Goal: Task Accomplishment & Management: Use online tool/utility

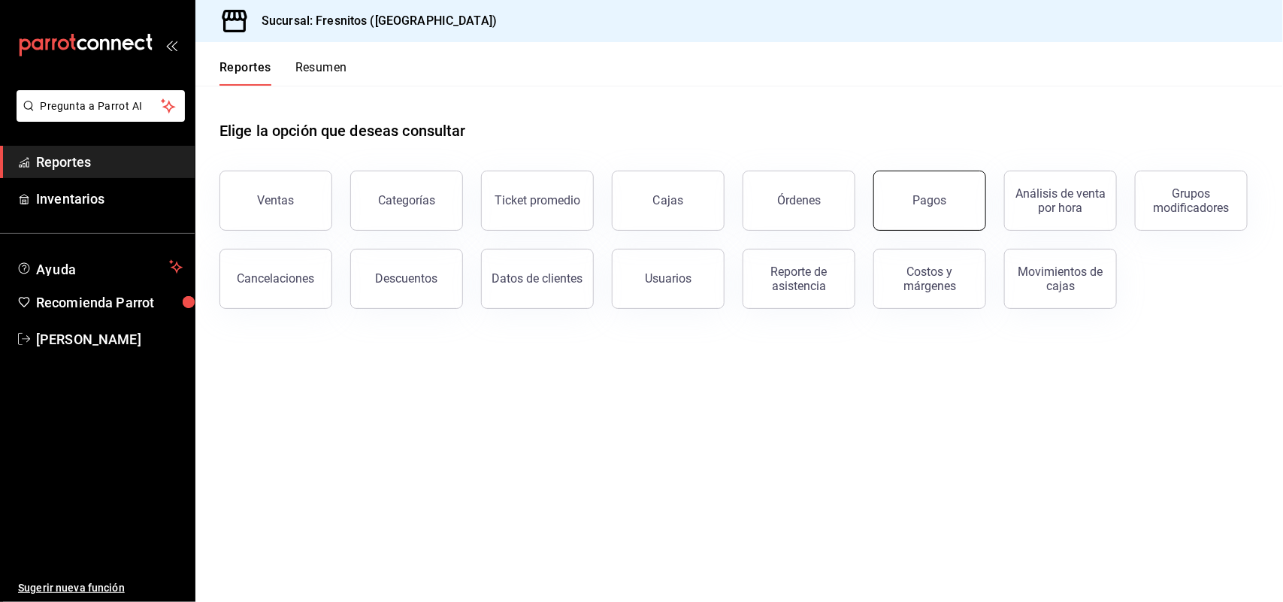
click at [975, 203] on button "Pagos" at bounding box center [930, 201] width 113 height 60
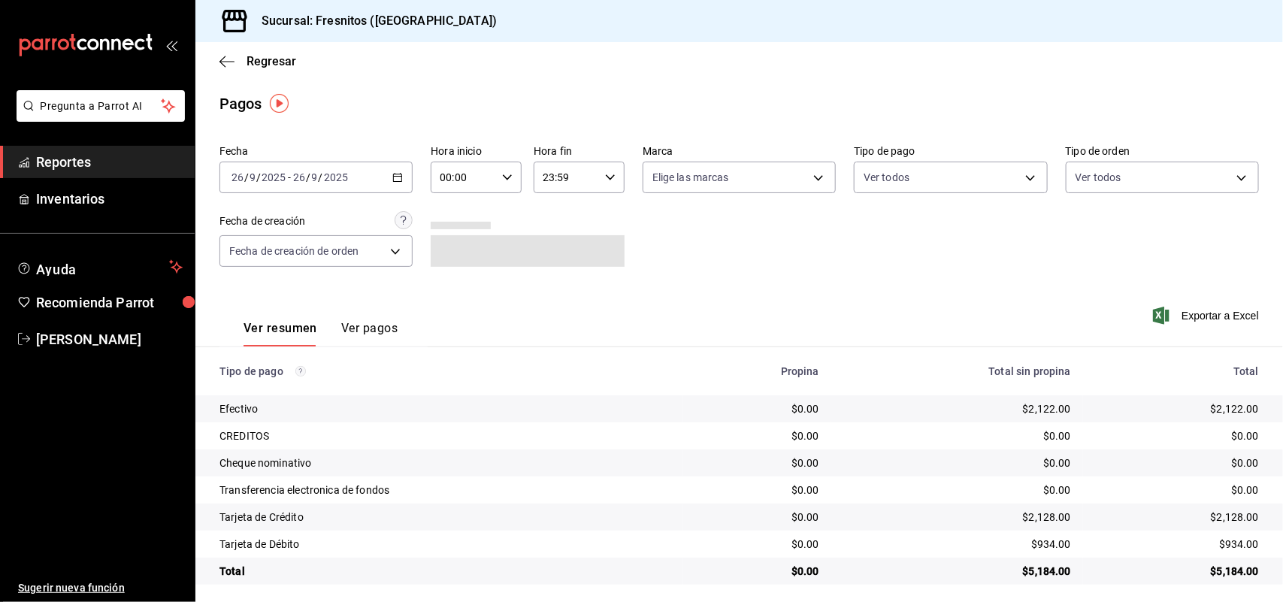
click at [65, 158] on span "Reportes" at bounding box center [109, 162] width 147 height 20
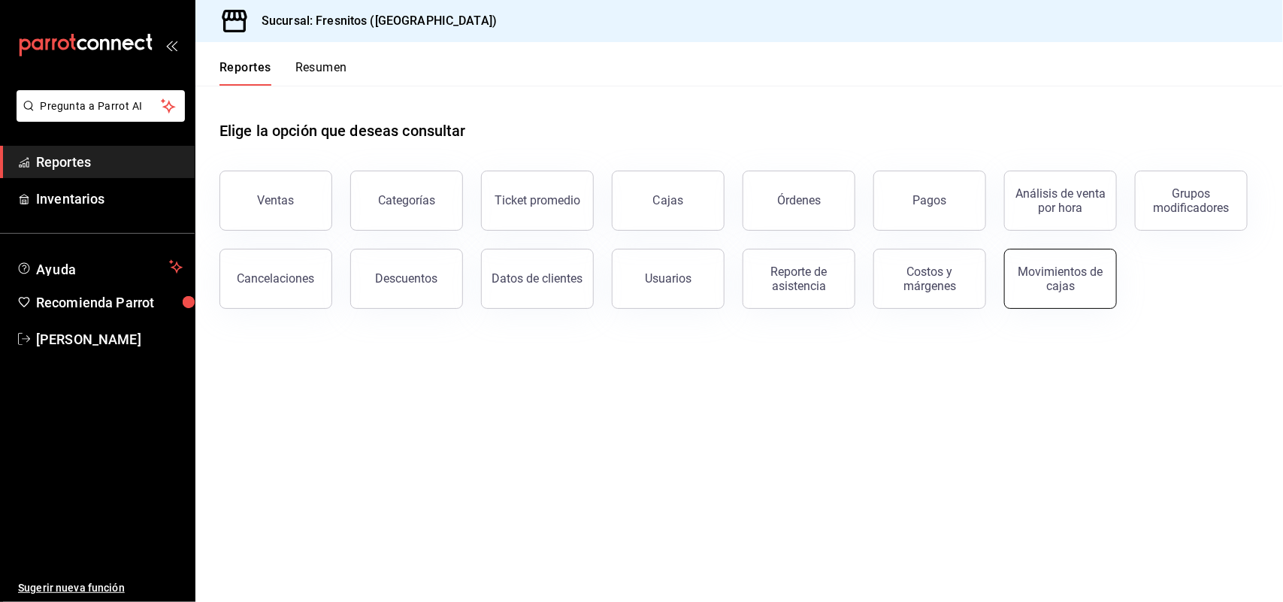
click at [1029, 283] on div "Movimientos de cajas" at bounding box center [1060, 279] width 93 height 29
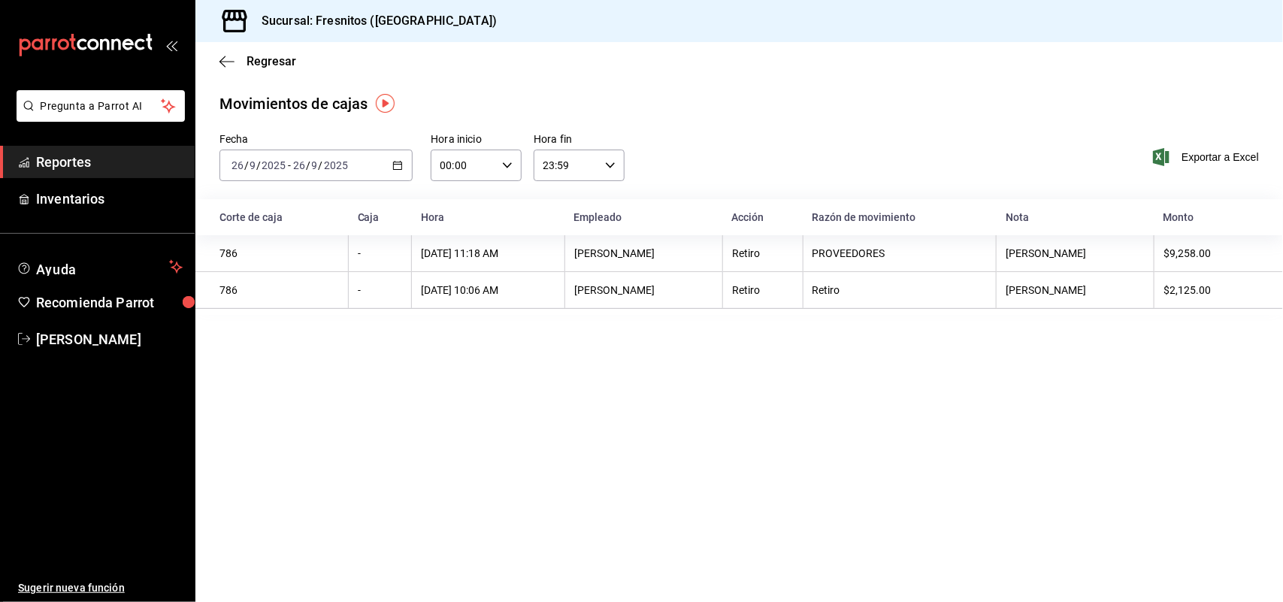
click at [400, 167] on icon "button" at bounding box center [397, 165] width 11 height 11
click at [263, 304] on span "Mes actual" at bounding box center [290, 312] width 117 height 16
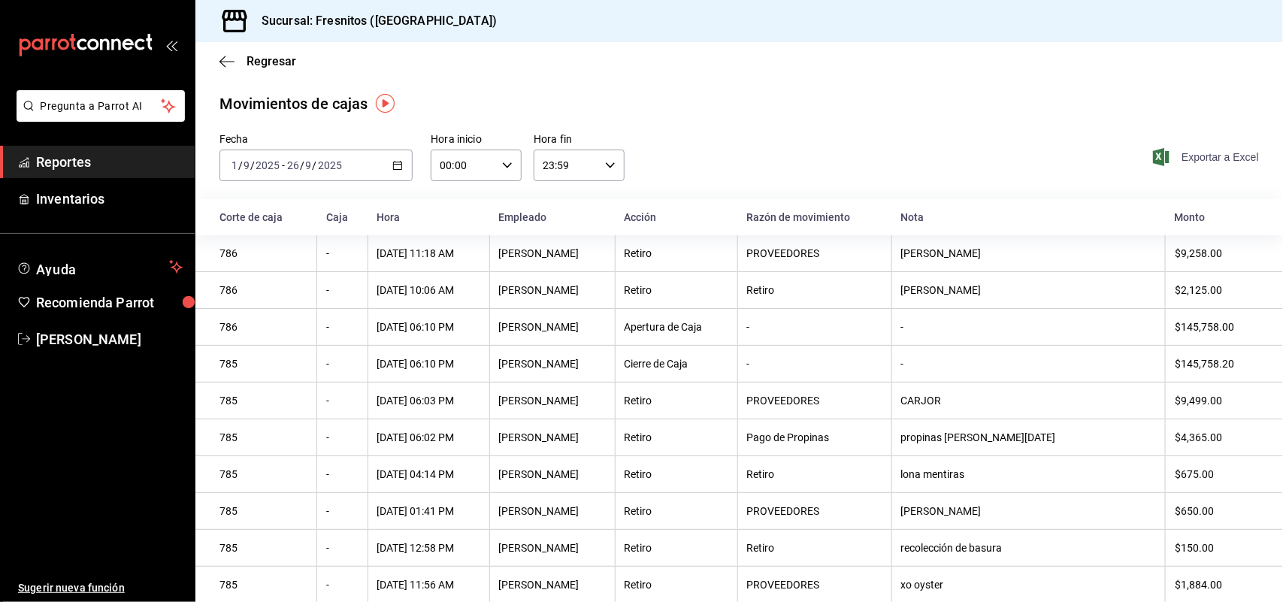
click at [1167, 156] on span "Exportar a Excel" at bounding box center [1207, 157] width 103 height 18
click at [395, 168] on icon "button" at bounding box center [397, 165] width 11 height 11
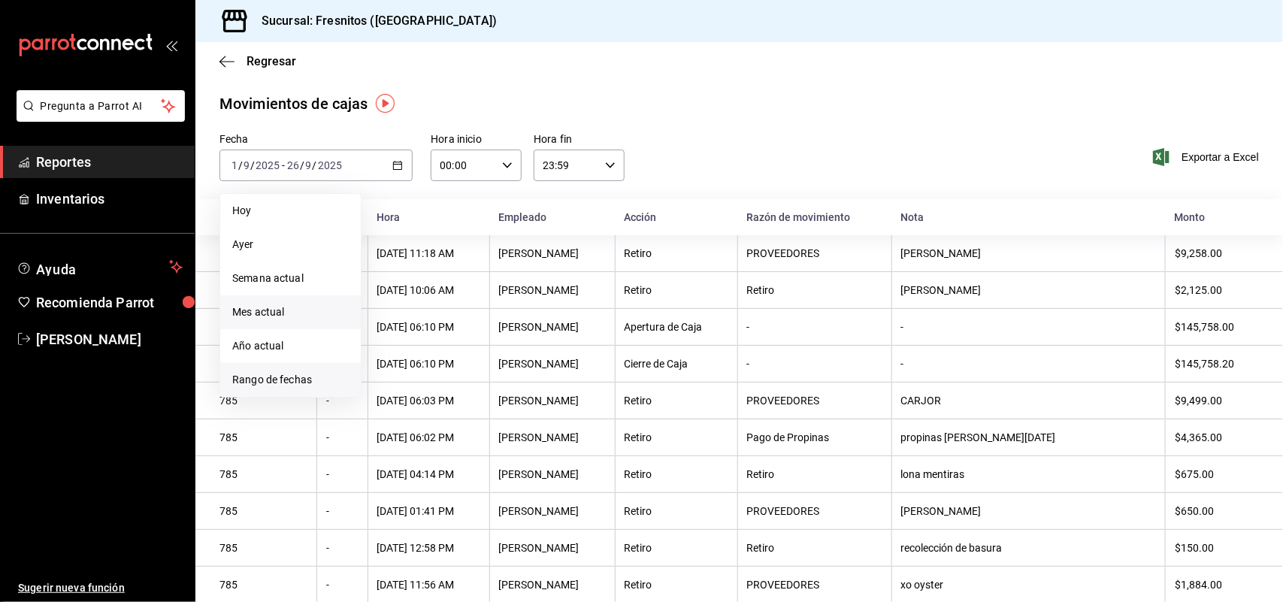
click at [308, 385] on span "Rango de fechas" at bounding box center [290, 380] width 117 height 16
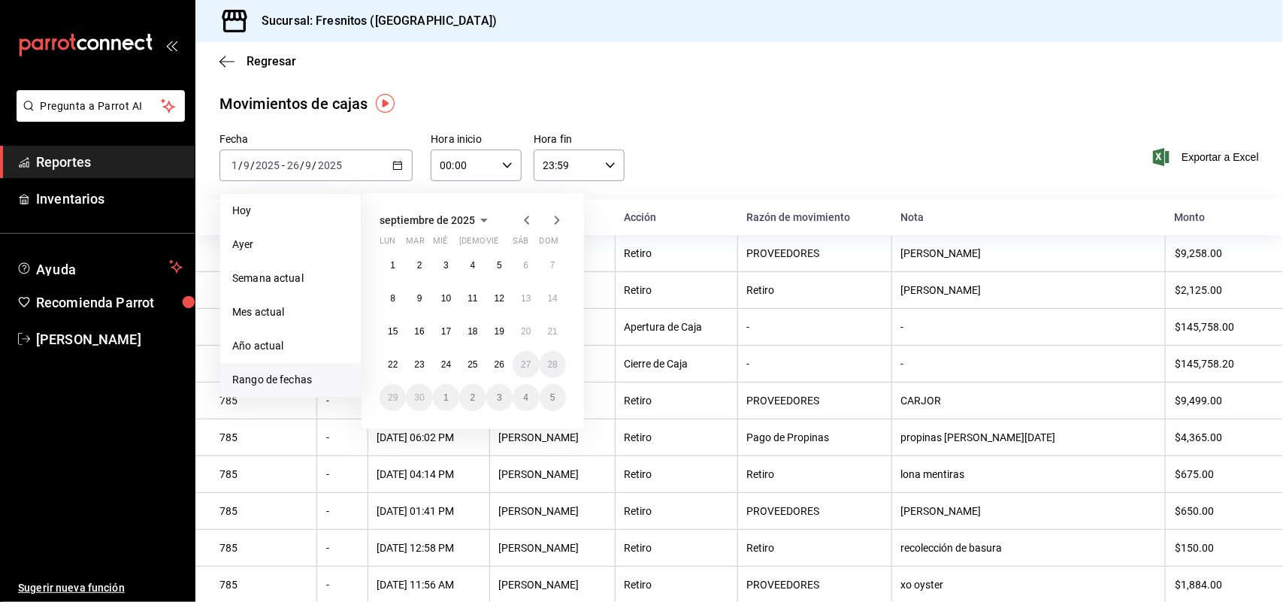
click at [528, 219] on icon "button" at bounding box center [527, 220] width 18 height 18
click at [498, 268] on abbr "1" at bounding box center [499, 265] width 5 height 11
click at [553, 395] on abbr "31" at bounding box center [553, 397] width 10 height 11
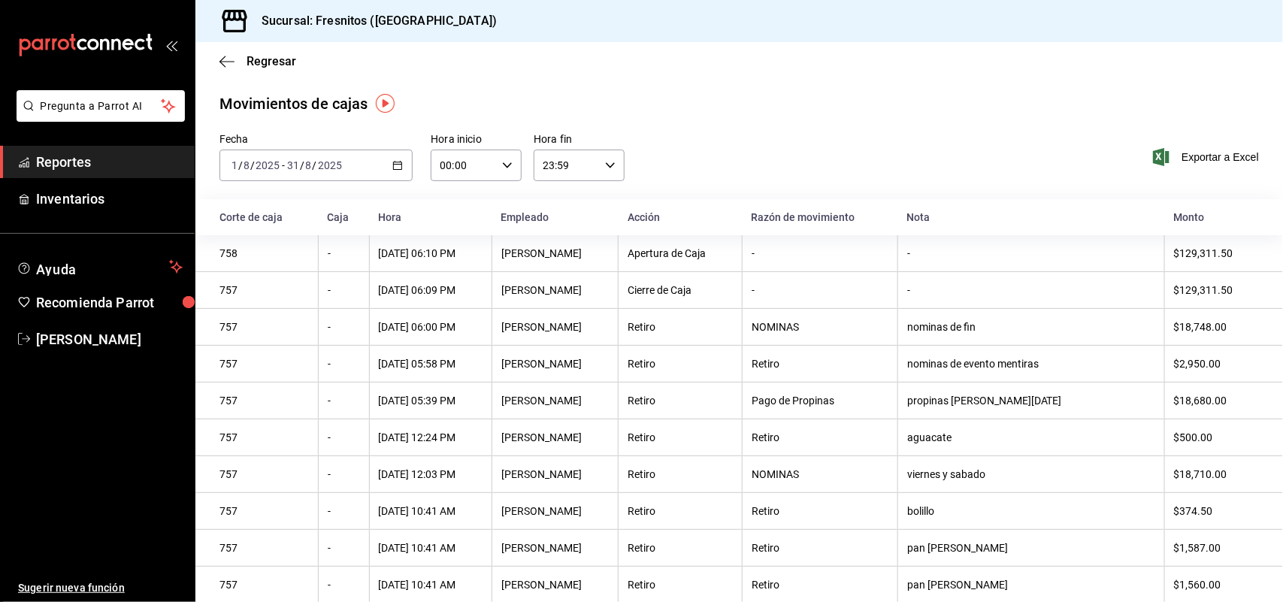
click at [1181, 158] on span "Exportar a Excel" at bounding box center [1207, 157] width 103 height 18
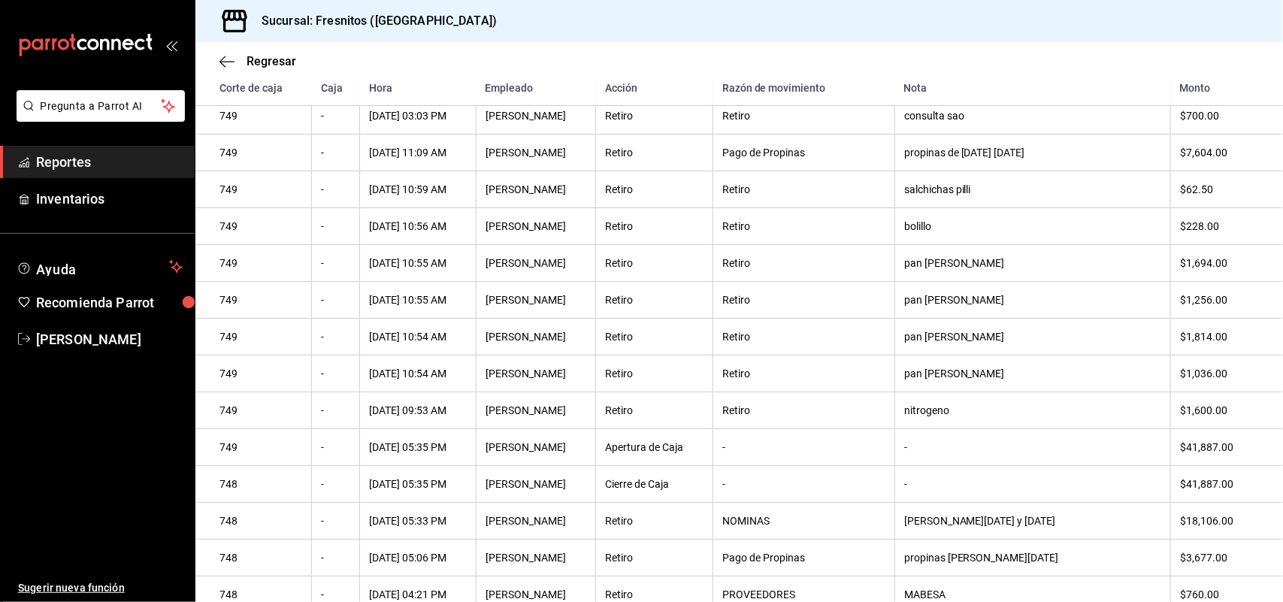
scroll to position [5106, 0]
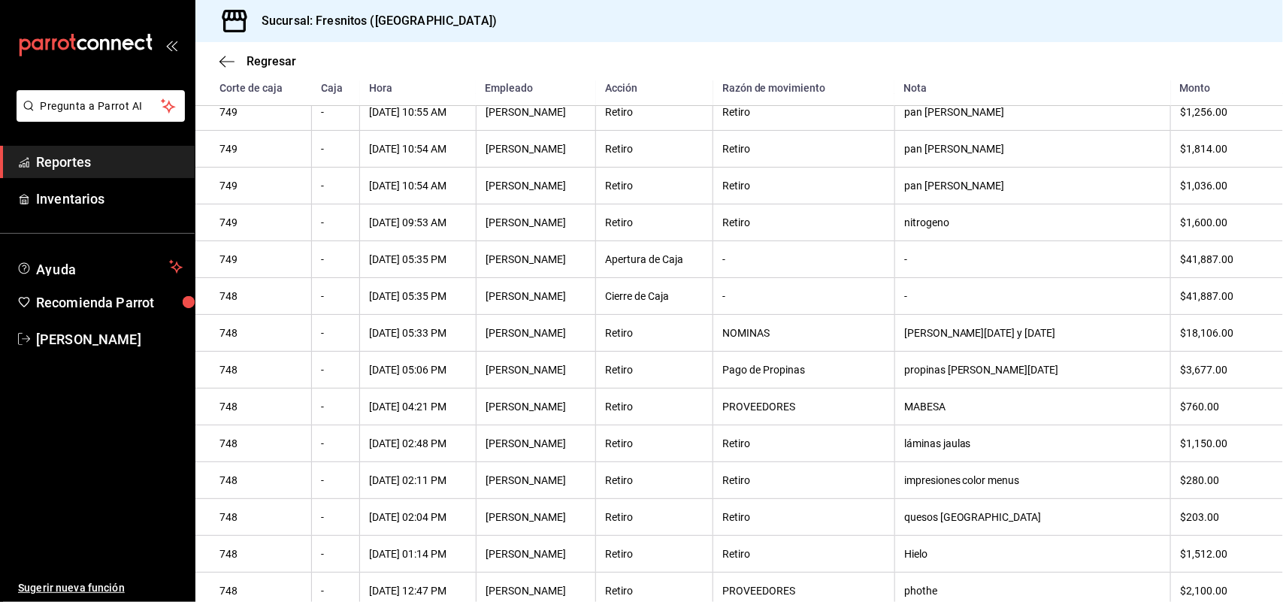
click at [940, 229] on div "nitrogeno" at bounding box center [1032, 223] width 257 height 12
click at [1220, 229] on div "$1,600.00" at bounding box center [1219, 223] width 79 height 12
drag, startPoint x: 1215, startPoint y: 402, endPoint x: 278, endPoint y: 406, distance: 936.8
click at [278, 241] on tr "749 - [DATE] 09:53 AM [PERSON_NAME] Retiro Retiro nitrogeno $1,600.00" at bounding box center [739, 223] width 1088 height 37
